Goal: Communication & Community: Answer question/provide support

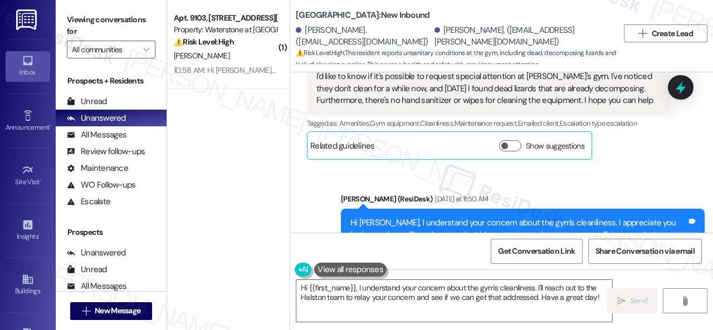
scroll to position [15184, 0]
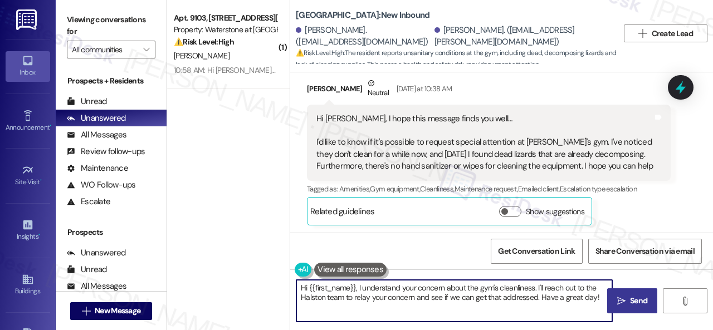
drag, startPoint x: 358, startPoint y: 286, endPoint x: 604, endPoint y: 310, distance: 248.0
click at [602, 299] on textarea "Hi {{first_name}}, I understand your concern about the gym's cleanliness. I'll …" at bounding box center [454, 301] width 316 height 42
paste textarea "! The site team stated that they have taken care of the gym, and for now, they …"
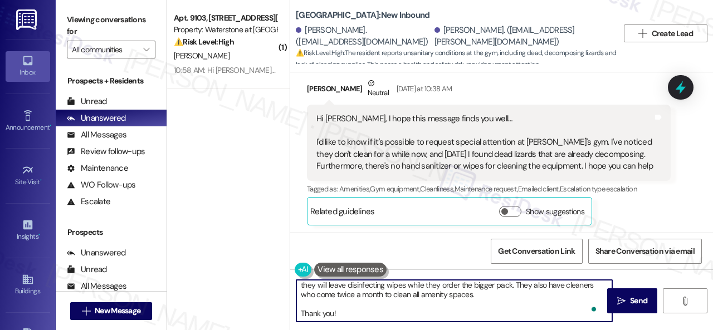
scroll to position [0, 0]
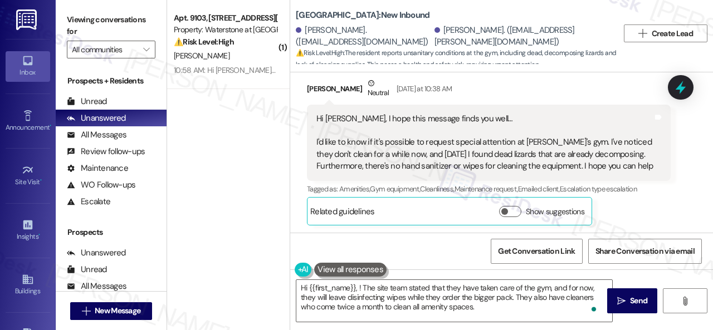
drag, startPoint x: 333, startPoint y: 134, endPoint x: 353, endPoint y: 134, distance: 20.6
click at [353, 134] on div "Received via SMS Iasmincaroline Ribeirolima Neutral [DATE] at 10:38 AM Hi [PERS…" at bounding box center [489, 151] width 381 height 165
copy div "Iasmincaroline"
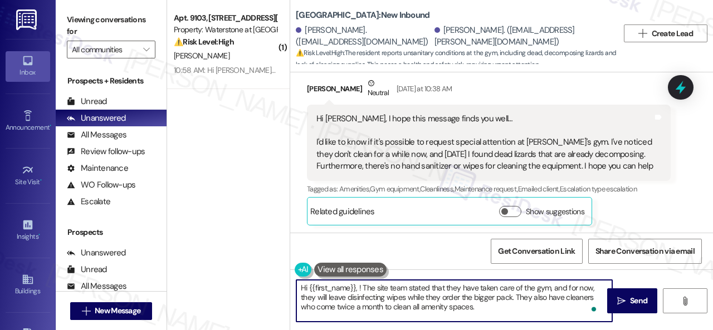
drag, startPoint x: 308, startPoint y: 286, endPoint x: 358, endPoint y: 286, distance: 50.1
click at [358, 286] on textarea "Hi {{first_name}}, ! The site team stated that they have taken care of the gym,…" at bounding box center [454, 301] width 316 height 42
paste textarea "Iasmincaroline"
click at [426, 300] on textarea "Hi [PERSON_NAME]! The site team stated that they have taken care of the gym, an…" at bounding box center [454, 301] width 316 height 42
type textarea "Hi [PERSON_NAME]! The site team stated that they have taken care of the gym, an…"
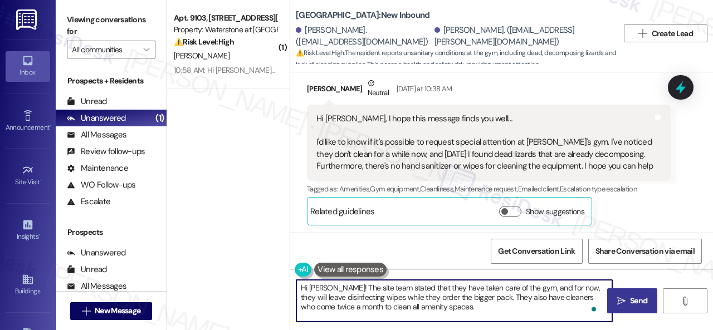
click at [630, 296] on span "Send" at bounding box center [638, 301] width 17 height 12
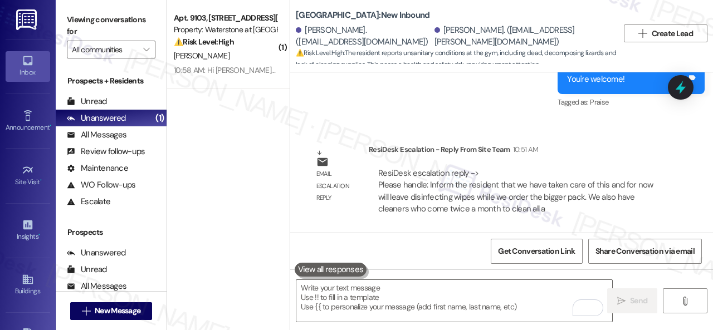
scroll to position [15784, 0]
